Goal: Transaction & Acquisition: Purchase product/service

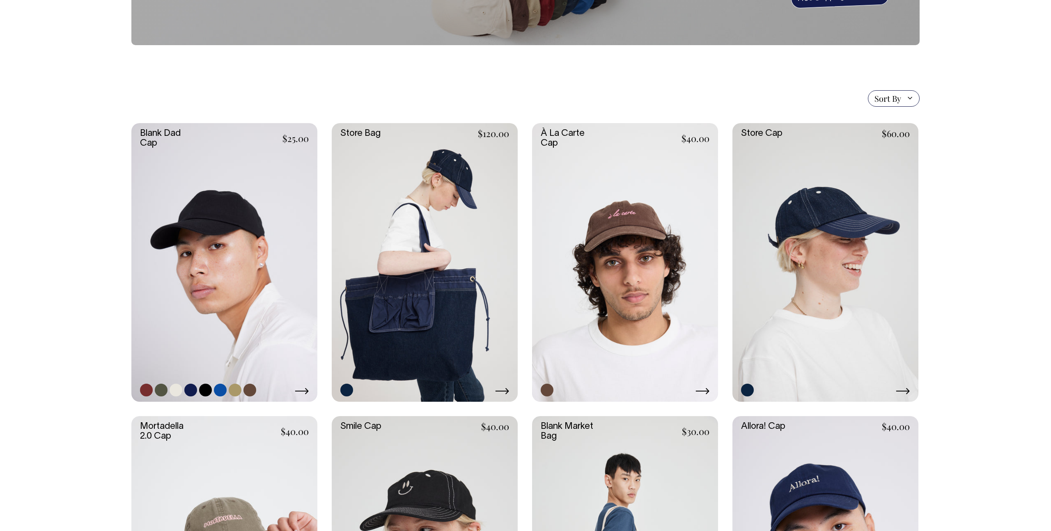
click at [245, 278] on link at bounding box center [224, 262] width 186 height 279
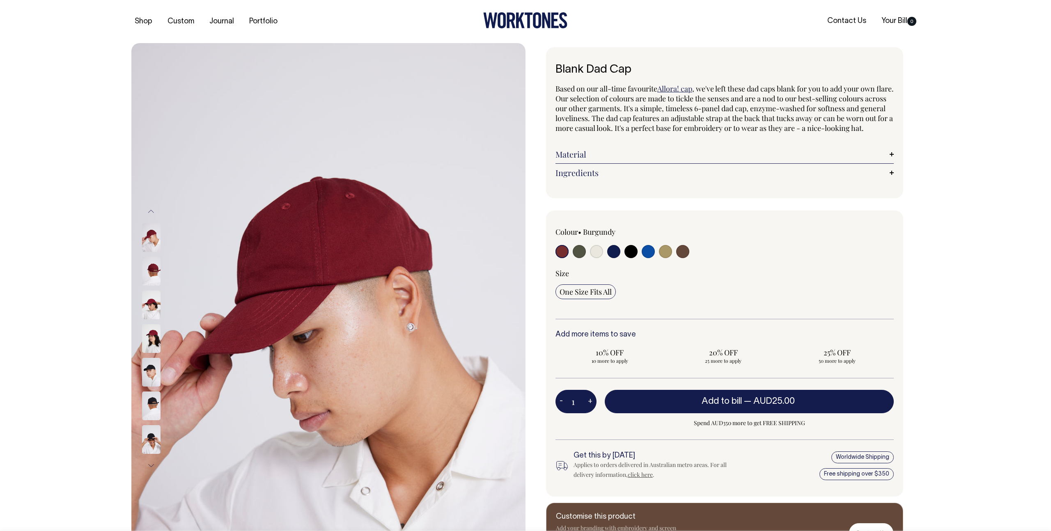
click at [580, 258] on input "radio" at bounding box center [579, 251] width 13 height 13
radio input "true"
select select "Olive"
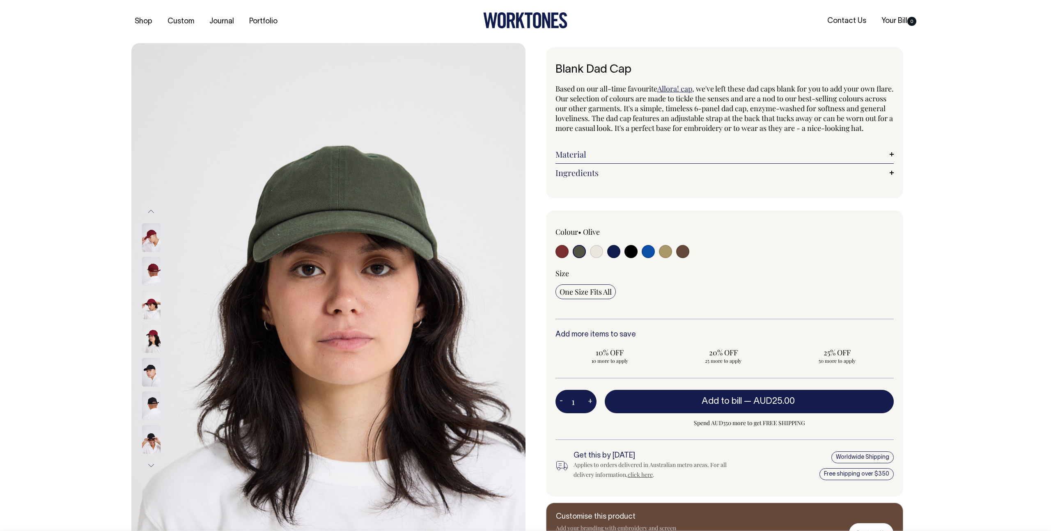
click at [578, 258] on input "radio" at bounding box center [579, 251] width 13 height 13
click at [679, 258] on input "radio" at bounding box center [682, 251] width 13 height 13
radio input "true"
select select "Espresso"
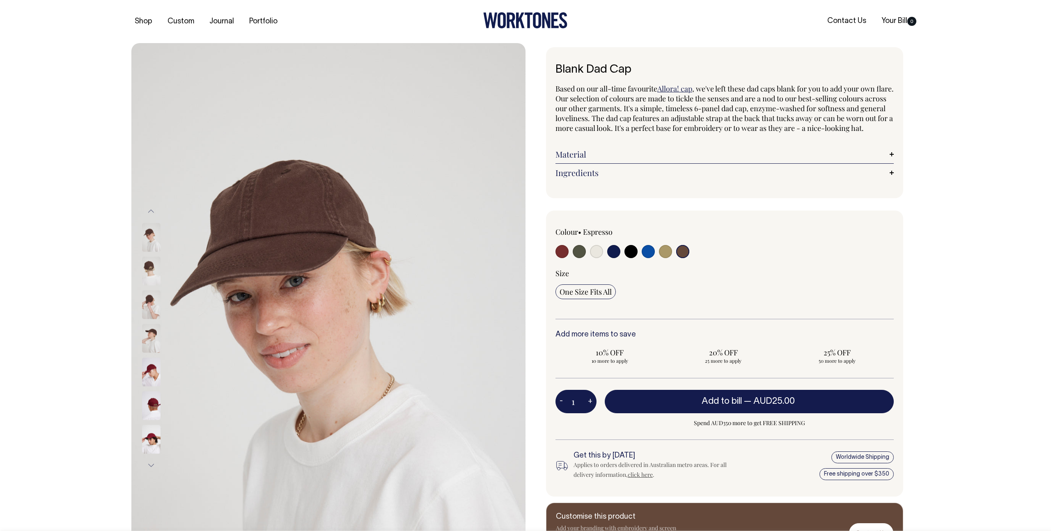
click at [682, 258] on input "radio" at bounding box center [682, 251] width 13 height 13
